Goal: Task Accomplishment & Management: Manage account settings

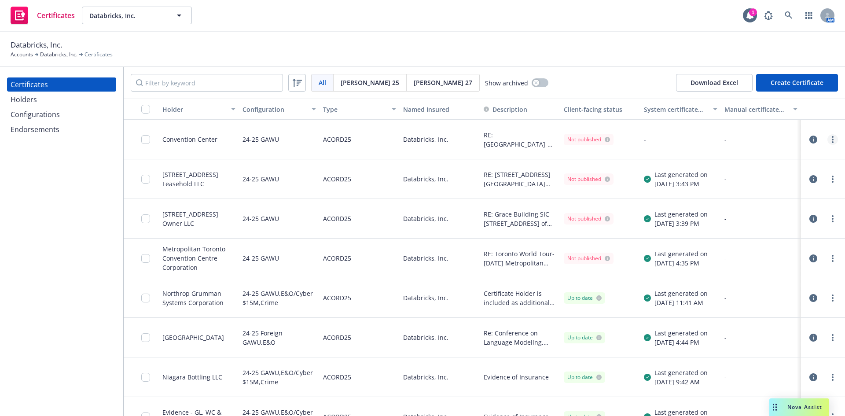
click at [832, 138] on icon "more" at bounding box center [833, 139] width 2 height 7
click at [737, 191] on link "Regenerate" at bounding box center [760, 193] width 141 height 18
click at [148, 141] on input "checkbox" at bounding box center [145, 139] width 9 height 9
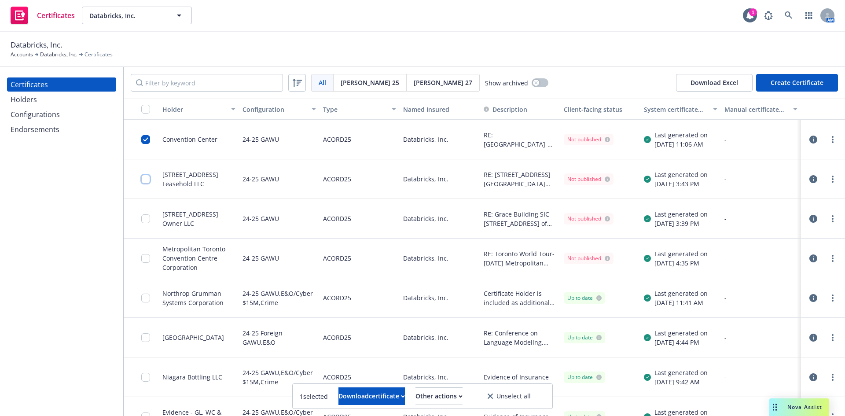
click at [147, 178] on input "checkbox" at bounding box center [145, 179] width 9 height 9
click at [144, 222] on input "checkbox" at bounding box center [145, 218] width 9 height 9
click at [146, 258] on input "checkbox" at bounding box center [145, 258] width 9 height 9
click at [450, 398] on div "Other actions" at bounding box center [440, 396] width 47 height 17
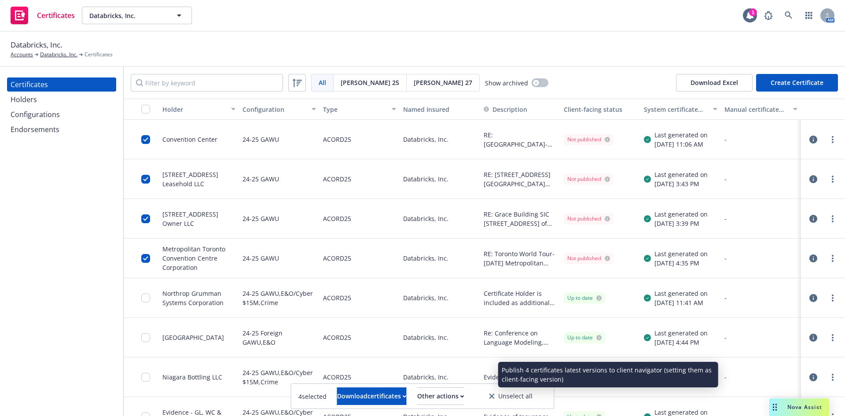
click at [450, 375] on link "Publish certificates" at bounding box center [423, 375] width 84 height 18
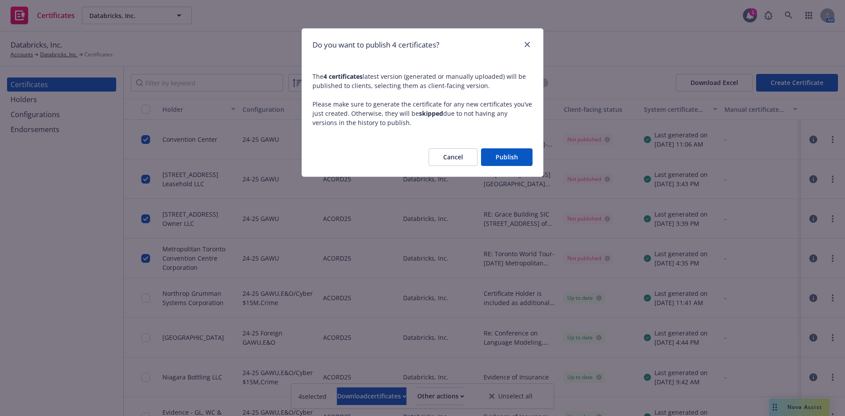
click at [503, 153] on button "Publish" at bounding box center [507, 157] width 52 height 18
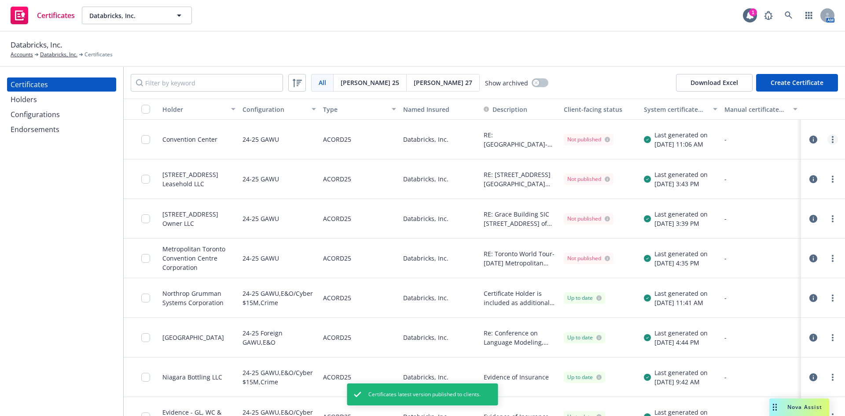
click at [828, 138] on link "more" at bounding box center [833, 139] width 11 height 11
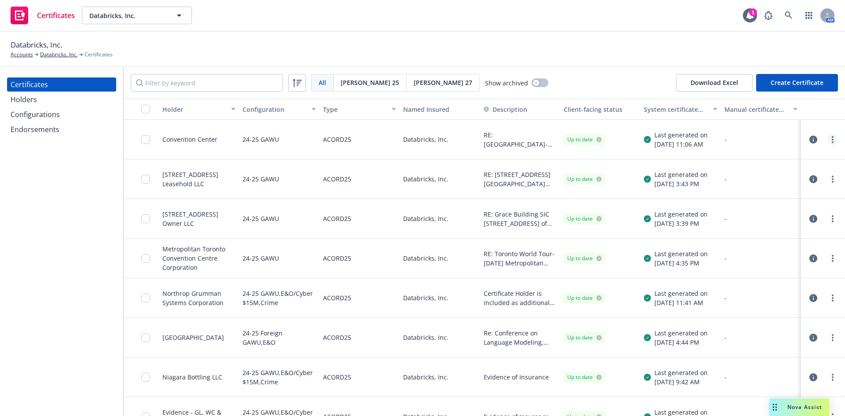
click at [828, 141] on link "more" at bounding box center [833, 139] width 11 height 11
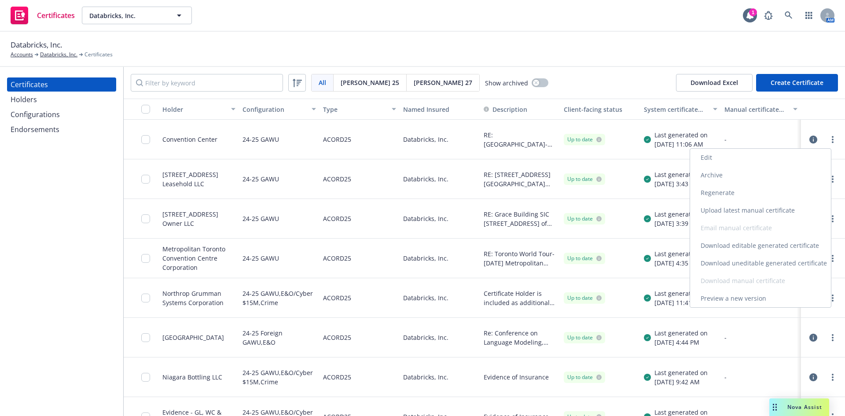
click at [751, 263] on link "Download uneditable generated certificate" at bounding box center [760, 263] width 141 height 18
